Goal: Find contact information: Find contact information

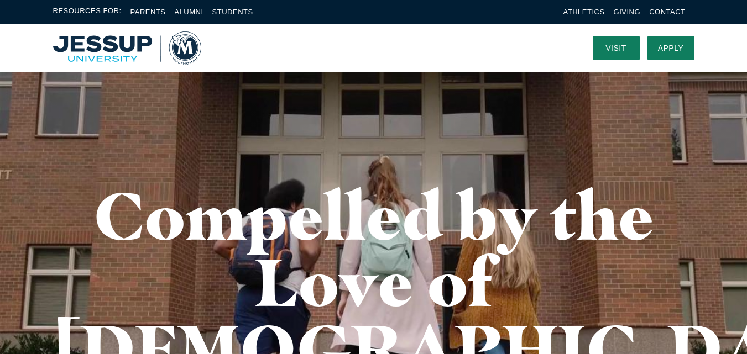
click at [649, 8] on link "Contact" at bounding box center [667, 12] width 36 height 8
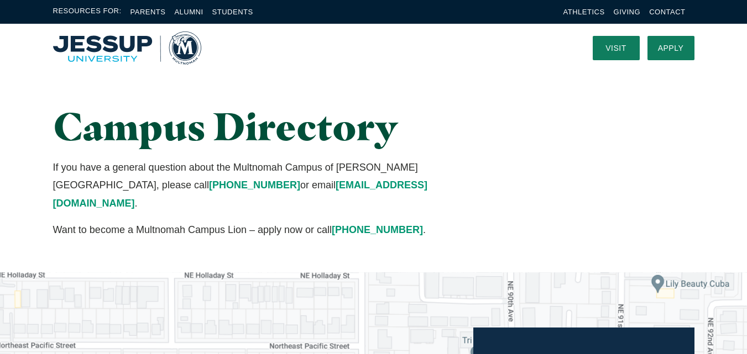
click at [661, 6] on li "Contact" at bounding box center [667, 12] width 36 height 13
click at [660, 15] on link "Contact" at bounding box center [667, 12] width 36 height 8
